Goal: Find specific page/section: Find specific page/section

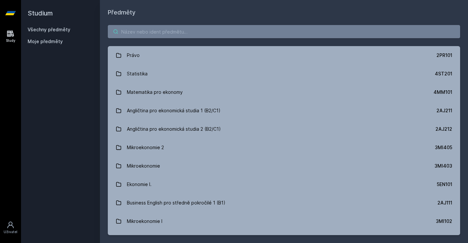
click at [141, 35] on input "search" at bounding box center [284, 31] width 352 height 13
paste input "1FP561"
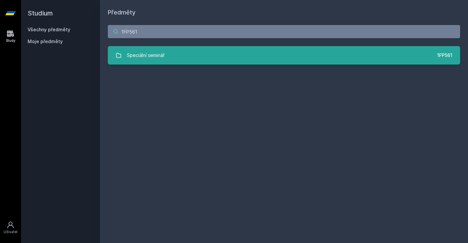
type input "1FP561"
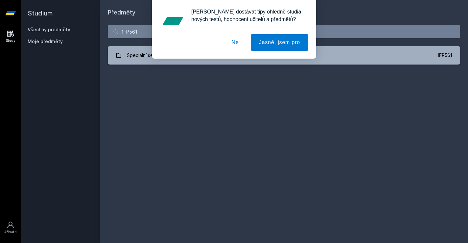
click at [150, 51] on div "[PERSON_NAME] dostávat tipy ohledně studia, nových testů, hodnocení učitelů a p…" at bounding box center [234, 29] width 468 height 59
click at [138, 54] on div "[PERSON_NAME] dostávat tipy ohledně studia, nových testů, hodnocení učitelů a p…" at bounding box center [234, 29] width 468 height 59
click at [238, 41] on button "Ne" at bounding box center [235, 42] width 24 height 16
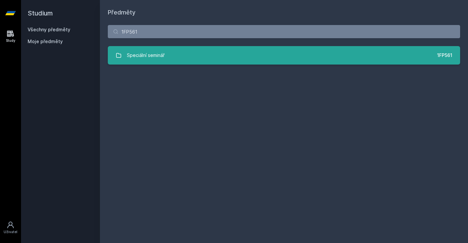
click at [230, 55] on link "Speciální seminář 1FP561" at bounding box center [284, 55] width 352 height 18
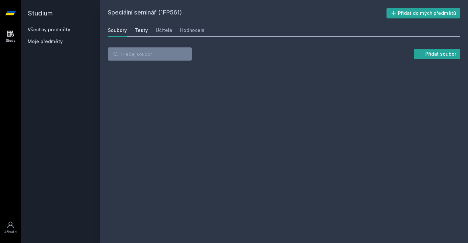
click at [144, 29] on div "Testy" at bounding box center [141, 30] width 13 height 7
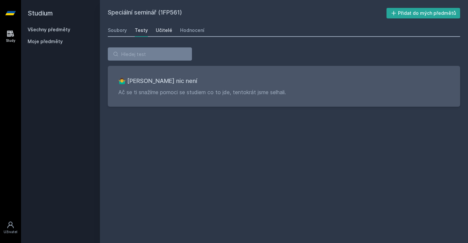
click at [165, 30] on div "Učitelé" at bounding box center [164, 30] width 16 height 7
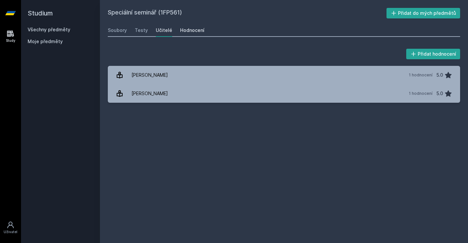
click at [199, 33] on div "Hodnocení" at bounding box center [192, 30] width 24 height 7
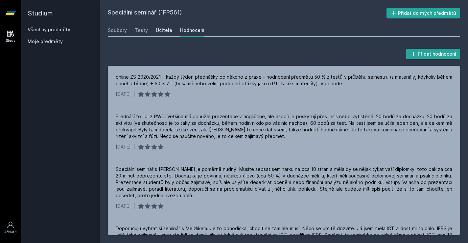
click at [167, 34] on link "Učitelé" at bounding box center [164, 30] width 16 height 13
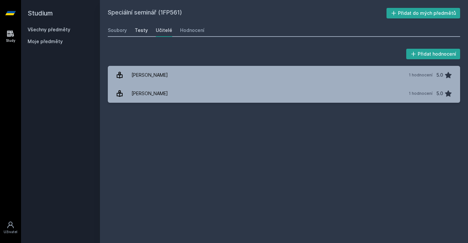
click at [135, 30] on div "Testy" at bounding box center [141, 30] width 13 height 7
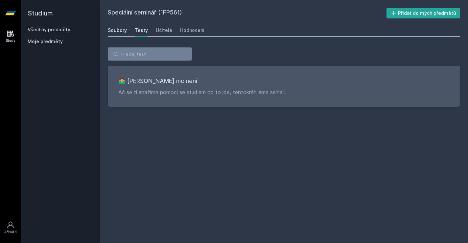
click at [120, 27] on div "Soubory" at bounding box center [117, 30] width 19 height 7
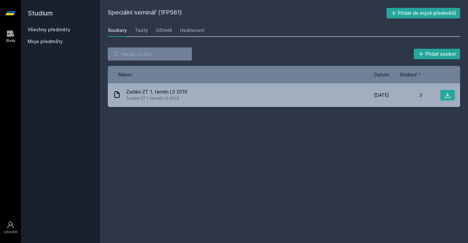
click at [7, 37] on icon at bounding box center [11, 34] width 8 height 8
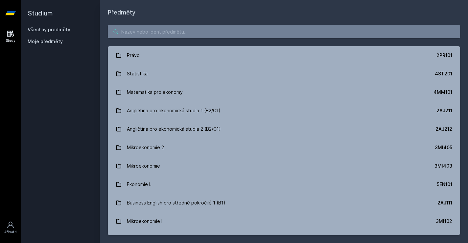
click at [135, 33] on input "search" at bounding box center [284, 31] width 352 height 13
paste input "1BP414"
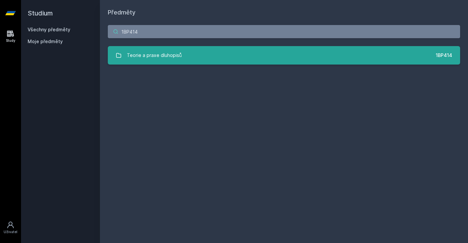
type input "1BP414"
click at [158, 58] on div "Teorie a praxe dluhopisů" at bounding box center [154, 55] width 55 height 13
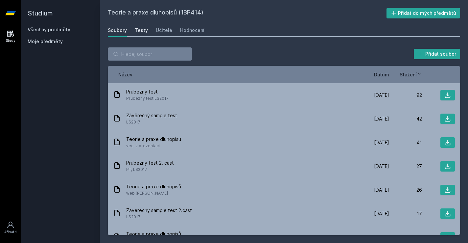
click at [143, 29] on div "Testy" at bounding box center [141, 30] width 13 height 7
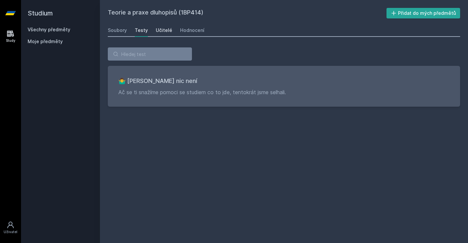
click at [164, 32] on div "Učitelé" at bounding box center [164, 30] width 16 height 7
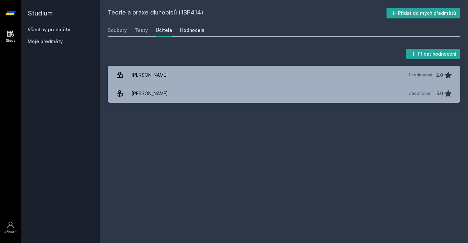
click at [188, 33] on div "Hodnocení" at bounding box center [192, 30] width 24 height 7
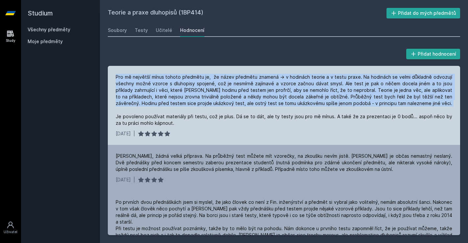
drag, startPoint x: 211, startPoint y: 73, endPoint x: 217, endPoint y: 111, distance: 38.6
click at [217, 111] on div "Pro mě největší mínus tohoto předmětu je, že název předmětu znamená -> v hodiná…" at bounding box center [284, 105] width 352 height 79
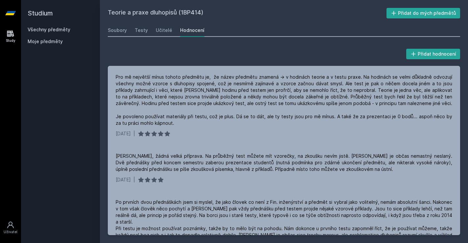
click at [107, 29] on div "Teorie a praxe dluhopisů (1BP414) Přidat do mých předmětů [GEOGRAPHIC_DATA] Tes…" at bounding box center [284, 121] width 368 height 243
click at [126, 28] on div "Soubory" at bounding box center [117, 30] width 19 height 7
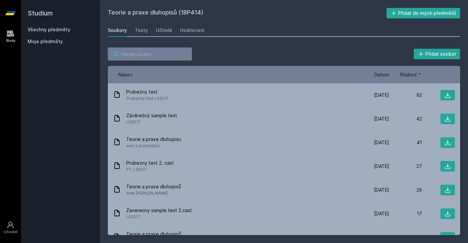
click at [171, 56] on input "search" at bounding box center [150, 53] width 84 height 13
paste input "1FP423"
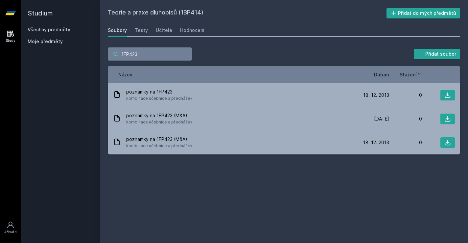
type input "1FP423"
click at [8, 34] on icon at bounding box center [11, 34] width 8 height 8
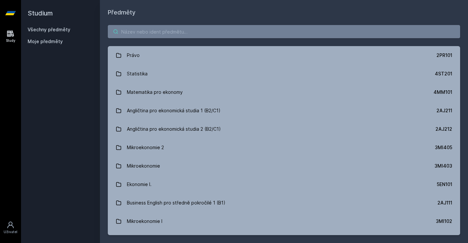
click at [203, 31] on input "search" at bounding box center [284, 31] width 352 height 13
paste input "1FP423"
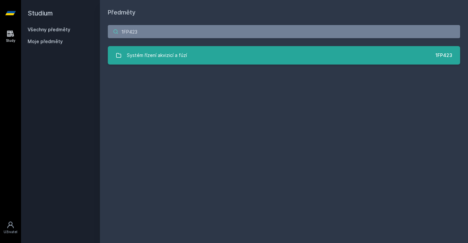
type input "1FP423"
click at [174, 50] on div "Systém řízení akvizicí a fúzí" at bounding box center [157, 55] width 60 height 13
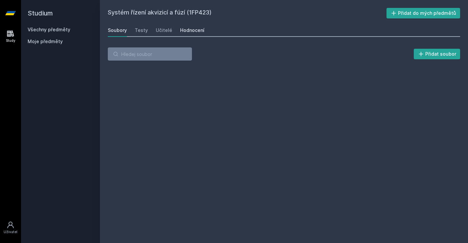
click at [193, 32] on div "Hodnocení" at bounding box center [192, 30] width 24 height 7
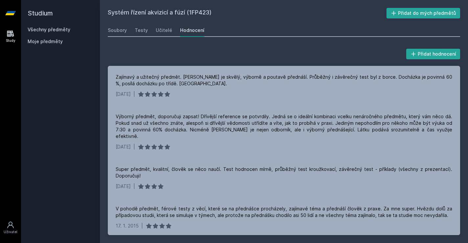
click at [5, 36] on link "Study" at bounding box center [10, 36] width 18 height 20
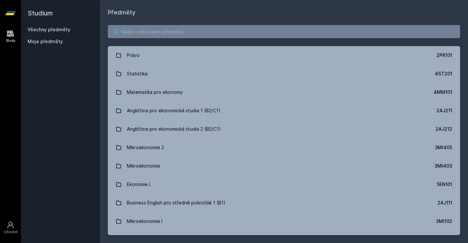
click at [199, 35] on input "search" at bounding box center [284, 31] width 352 height 13
paste input "1FP426"
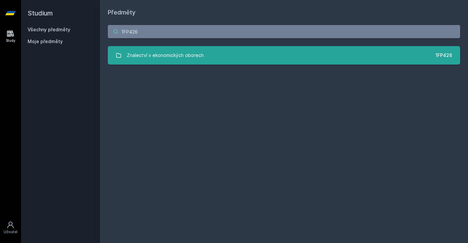
type input "1FP426"
click at [168, 55] on div "Znalectví v ekonomických oborech" at bounding box center [165, 55] width 77 height 13
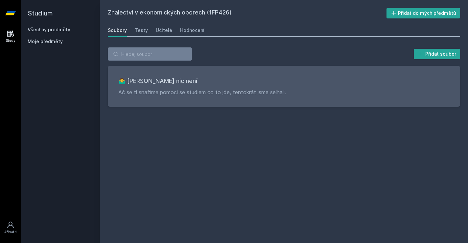
click at [10, 37] on icon at bounding box center [11, 34] width 8 height 8
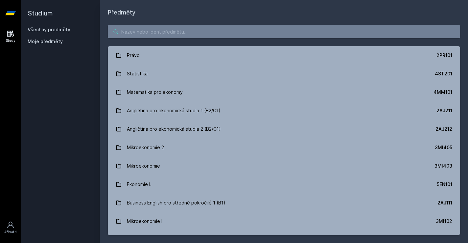
click at [176, 35] on input "search" at bounding box center [284, 31] width 352 height 13
paste input "1BP434"
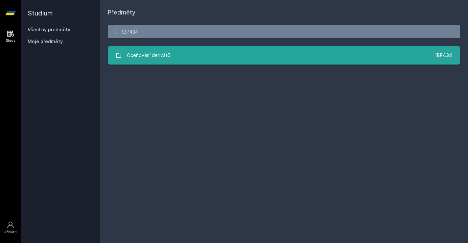
type input "1BP434"
click at [176, 62] on link "Oceňování derivátů 1BP434" at bounding box center [284, 55] width 352 height 18
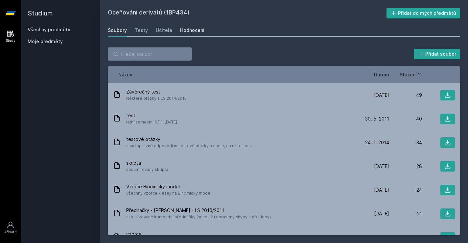
click at [194, 31] on div "Hodnocení" at bounding box center [192, 30] width 24 height 7
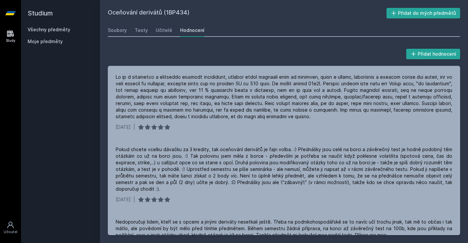
click at [5, 35] on link "Study" at bounding box center [10, 36] width 18 height 20
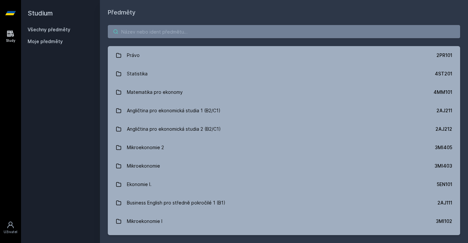
click at [170, 37] on input "search" at bounding box center [284, 31] width 352 height 13
paste input "1FP415"
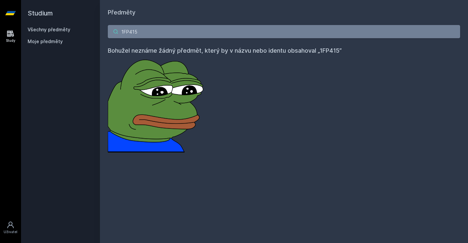
type input "1FP415"
